Goal: Transaction & Acquisition: Purchase product/service

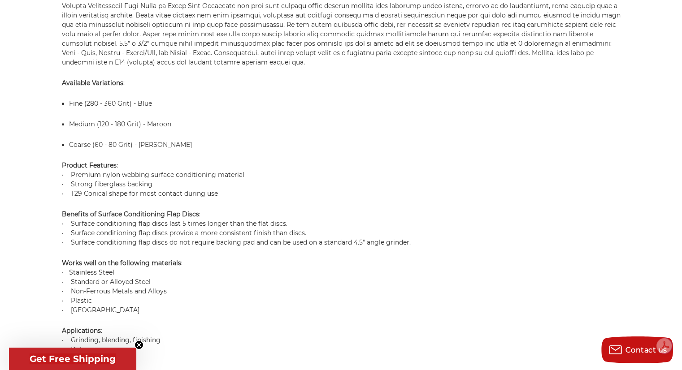
scroll to position [717, 0]
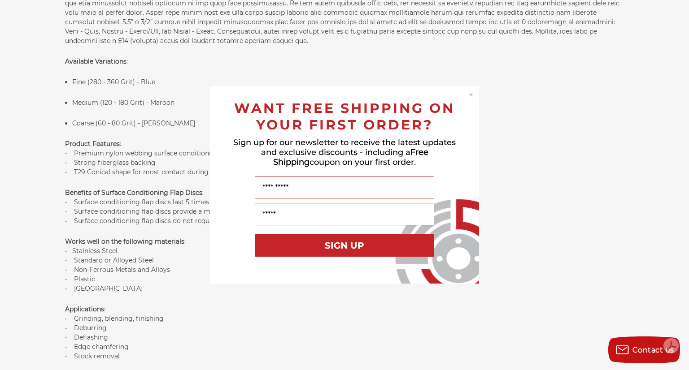
click at [472, 94] on circle "Close dialog" at bounding box center [471, 95] width 9 height 9
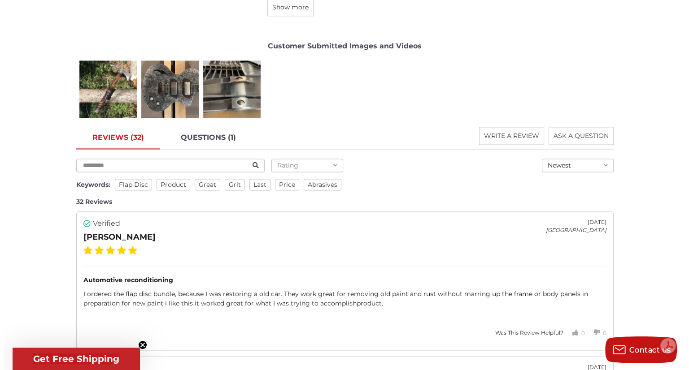
scroll to position [1390, 0]
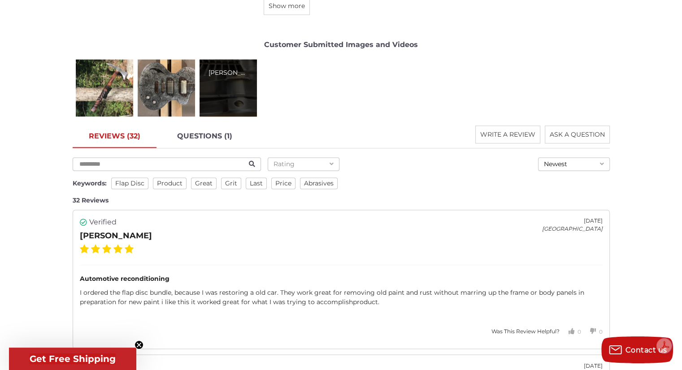
click at [236, 82] on div "[PERSON_NAME]" at bounding box center [227, 87] width 57 height 57
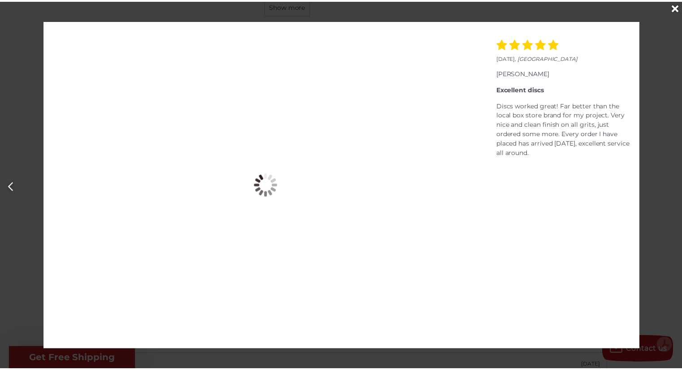
scroll to position [0, 1377]
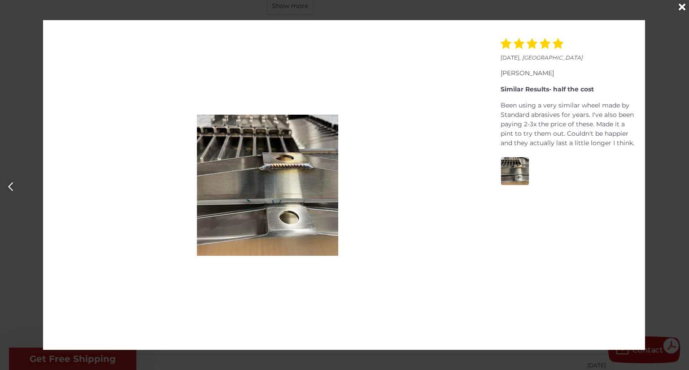
click at [681, 9] on icon "Close" at bounding box center [681, 7] width 7 height 10
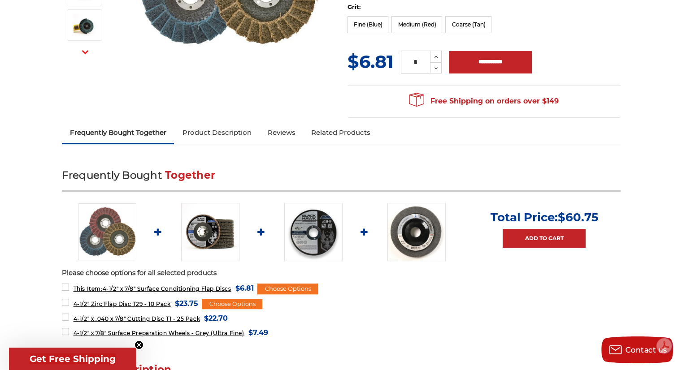
scroll to position [314, 0]
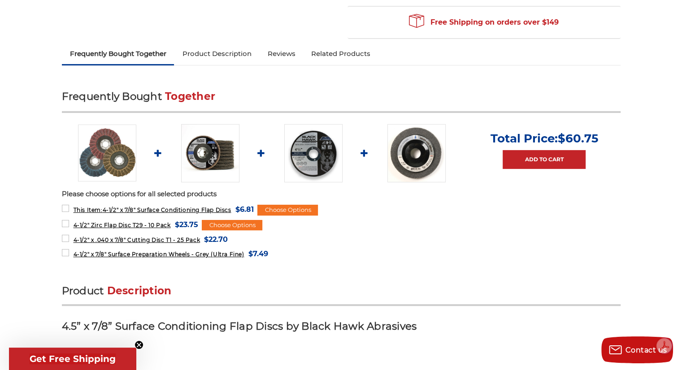
click at [120, 153] on img at bounding box center [107, 153] width 58 height 57
click at [104, 159] on img at bounding box center [107, 153] width 58 height 57
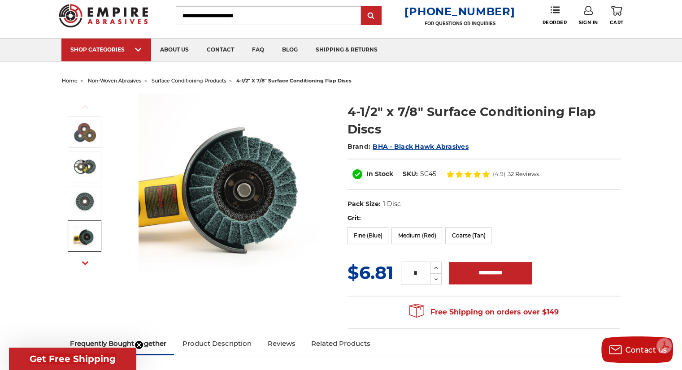
scroll to position [45, 0]
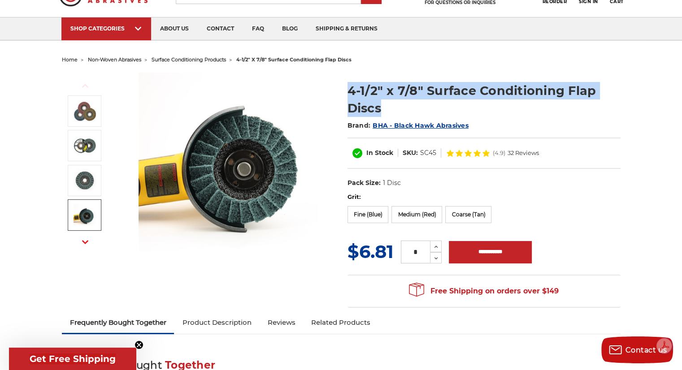
drag, startPoint x: 393, startPoint y: 110, endPoint x: 347, endPoint y: 90, distance: 50.4
click at [347, 90] on h1 "4-1/2" x 7/8" Surface Conditioning Flap Discs" at bounding box center [483, 99] width 273 height 35
